Goal: Task Accomplishment & Management: Manage account settings

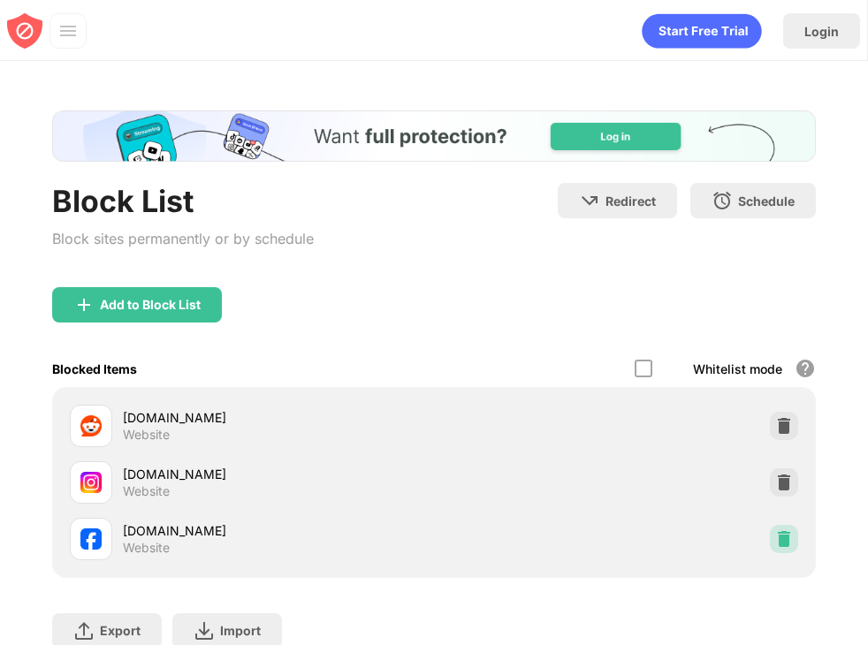
click at [787, 538] on img at bounding box center [784, 539] width 18 height 18
